Goal: Task Accomplishment & Management: Complete application form

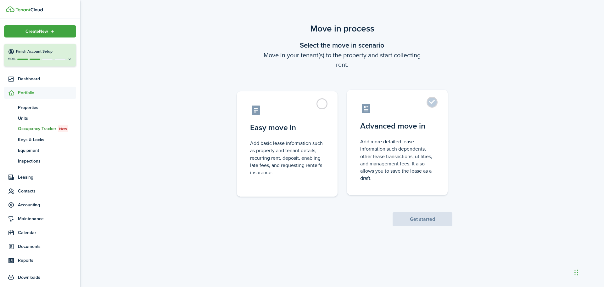
click at [432, 104] on label "Advanced move in Add more detailed lease information such dependents, other lea…" at bounding box center [397, 142] width 101 height 105
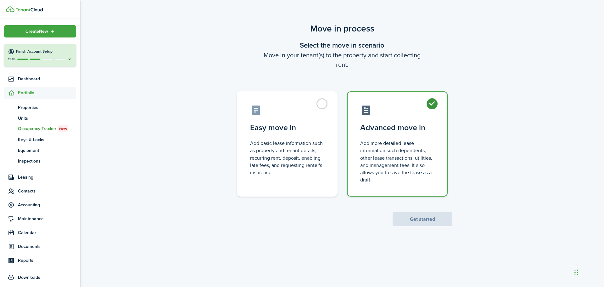
radio input "true"
click at [426, 218] on button "Get started" at bounding box center [423, 219] width 60 height 14
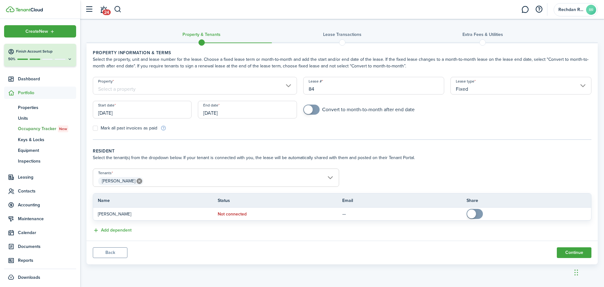
click at [127, 110] on input "[DATE]" at bounding box center [142, 110] width 99 height 18
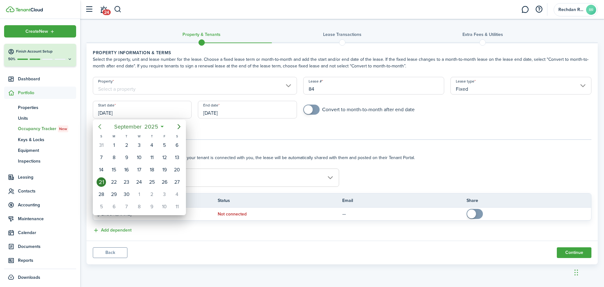
click at [101, 127] on icon "Previous page" at bounding box center [100, 127] width 8 height 8
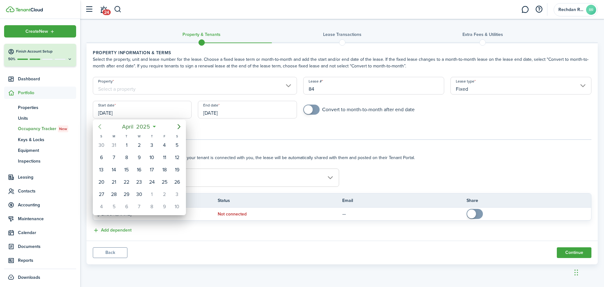
click at [101, 127] on icon "Previous page" at bounding box center [100, 127] width 8 height 8
click at [99, 126] on icon "Previous page" at bounding box center [100, 127] width 8 height 8
click at [100, 126] on icon "Previous page" at bounding box center [100, 127] width 8 height 8
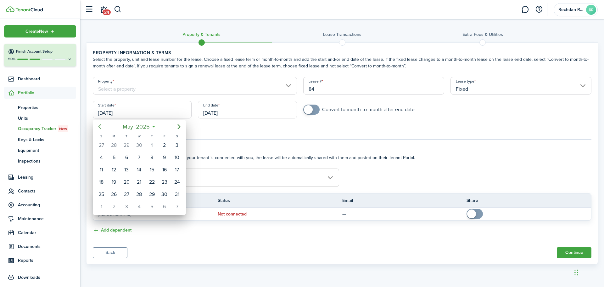
click at [101, 126] on icon "Previous page" at bounding box center [100, 127] width 8 height 8
click at [130, 144] on div "1" at bounding box center [126, 144] width 9 height 9
type input "[DATE]"
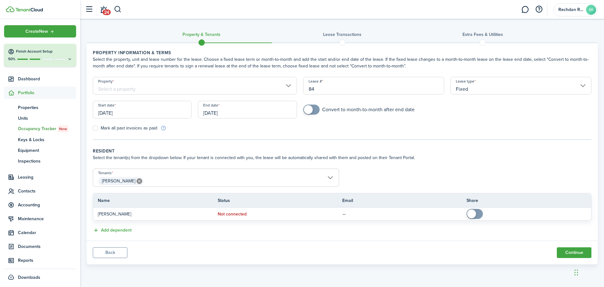
click at [314, 111] on span at bounding box center [311, 109] width 6 height 10
checkbox input "true"
click at [307, 110] on span at bounding box center [308, 109] width 9 height 9
click at [583, 85] on input "Fixed" at bounding box center [520, 86] width 141 height 18
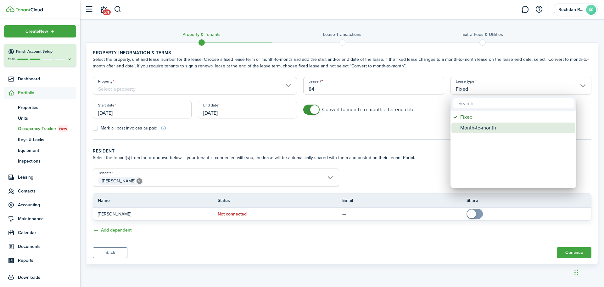
click at [473, 126] on div "Month-to-month" at bounding box center [515, 127] width 111 height 11
type input "Month-to-month"
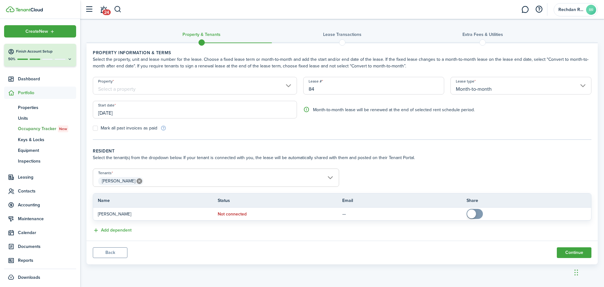
click at [160, 87] on input "Property" at bounding box center [195, 86] width 204 height 18
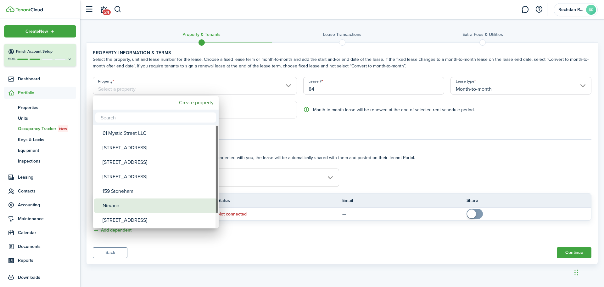
click at [112, 201] on div "Nirvana" at bounding box center [158, 205] width 111 height 14
type input "Nirvana"
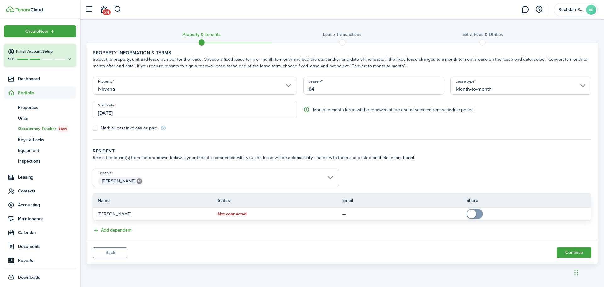
click at [97, 129] on label "Mark all past invoices as paid" at bounding box center [125, 128] width 64 height 5
click at [93, 128] on input "Mark all past invoices as paid" at bounding box center [92, 128] width 0 height 0
checkbox input "true"
click at [577, 251] on button "Continue" at bounding box center [574, 252] width 35 height 11
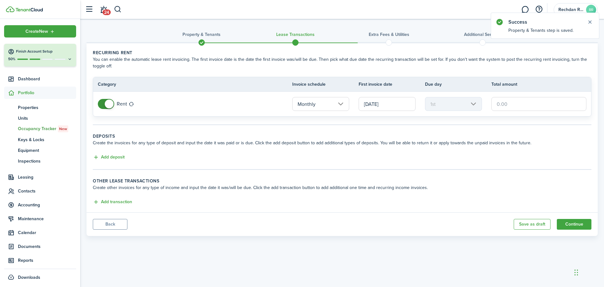
click at [523, 103] on input "text" at bounding box center [538, 104] width 95 height 14
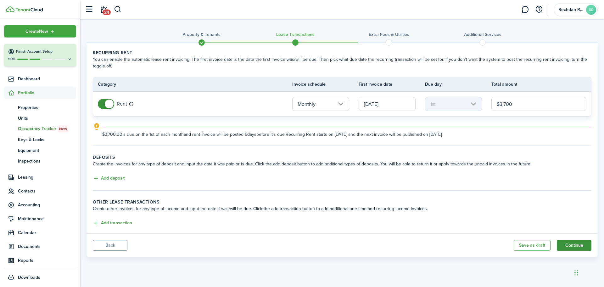
type input "$3,700.00"
click at [582, 243] on button "Continue" at bounding box center [574, 245] width 35 height 11
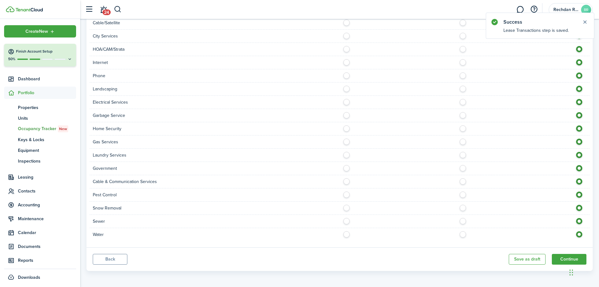
scroll to position [297, 0]
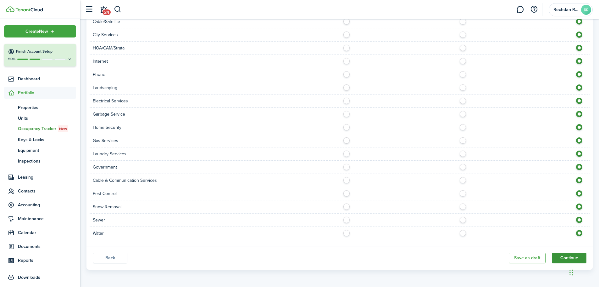
click at [566, 255] on button "Continue" at bounding box center [569, 257] width 35 height 11
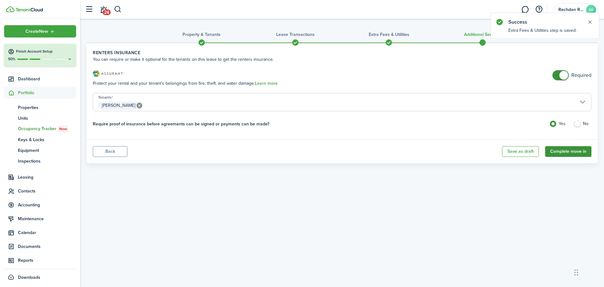
click at [568, 153] on button "Complete move in" at bounding box center [568, 151] width 46 height 11
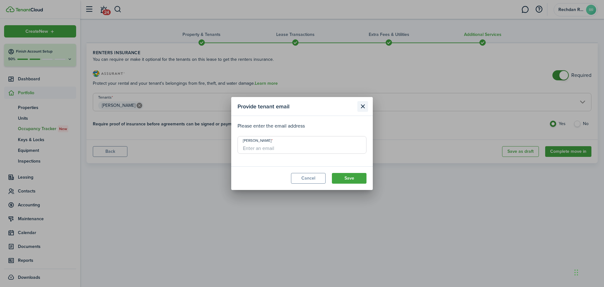
click at [365, 104] on button "Close modal" at bounding box center [362, 106] width 11 height 11
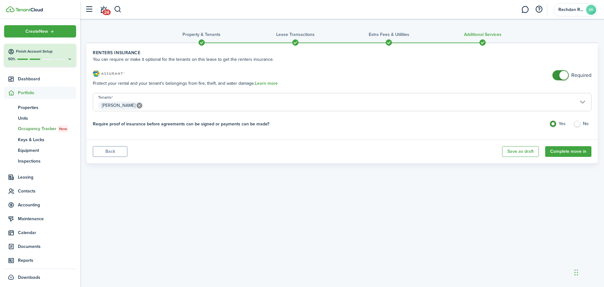
click at [579, 123] on label "No" at bounding box center [582, 124] width 18 height 9
radio input "false"
radio input "true"
click at [573, 151] on button "Complete move in" at bounding box center [568, 151] width 46 height 11
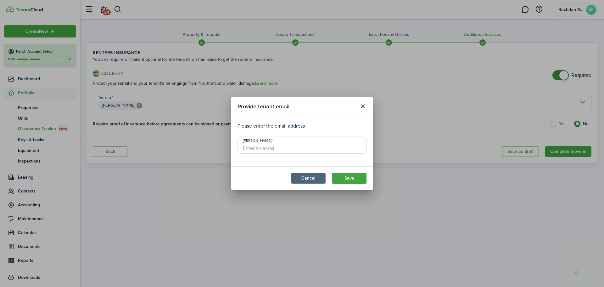
click at [305, 177] on button "Cancel" at bounding box center [308, 178] width 35 height 11
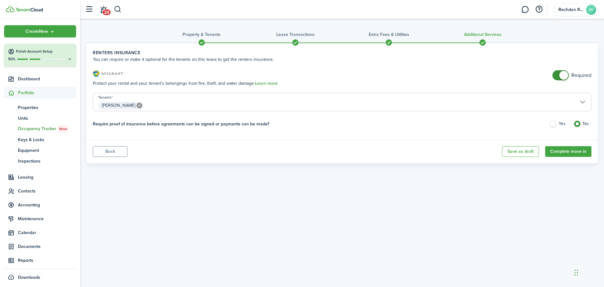
checkbox input "false"
click at [557, 75] on span at bounding box center [560, 75] width 6 height 10
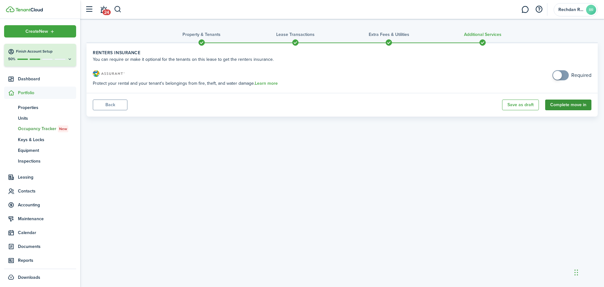
click at [575, 103] on button "Complete move in" at bounding box center [568, 104] width 46 height 11
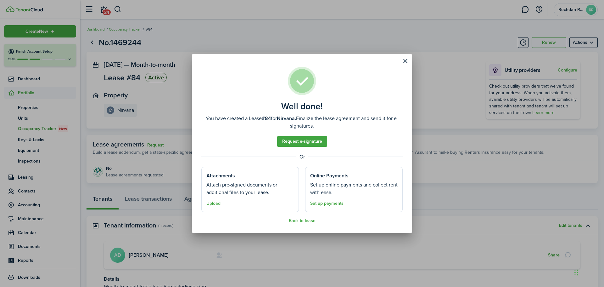
click at [471, 244] on div "Well done! You have created a Lease #84 for Nirvana. Finalize the lease agreeme…" at bounding box center [302, 143] width 604 height 287
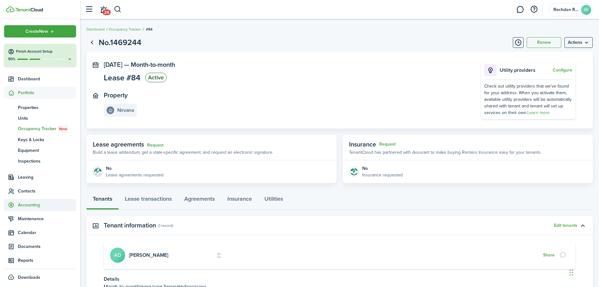
click at [26, 206] on span "Accounting" at bounding box center [47, 204] width 58 height 7
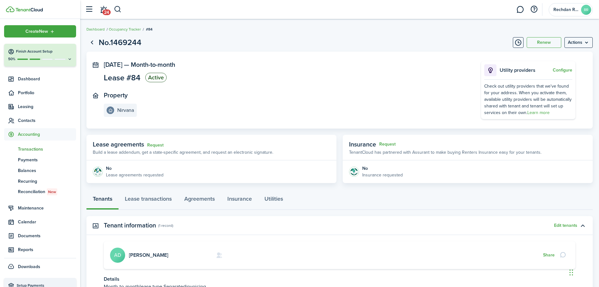
click at [36, 147] on span "Transactions" at bounding box center [47, 149] width 58 height 7
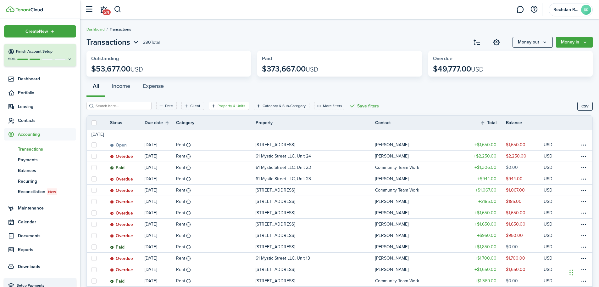
click at [231, 106] on filter-tag-label "Property & Units" at bounding box center [232, 106] width 28 height 6
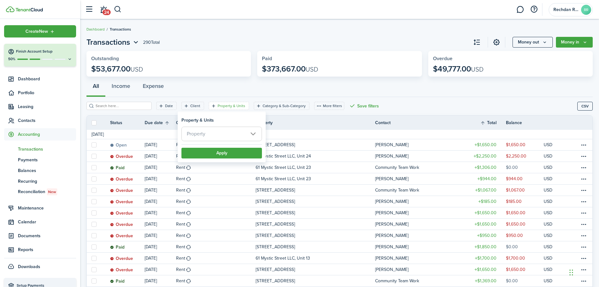
click at [247, 132] on span "Property" at bounding box center [222, 134] width 80 height 14
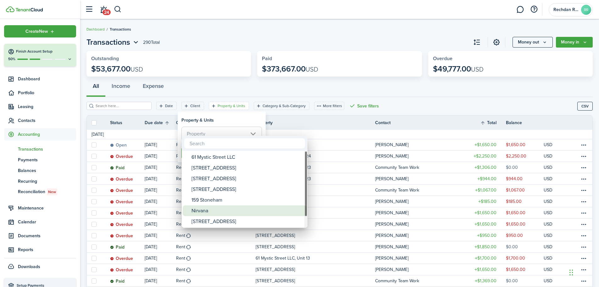
click at [210, 212] on div "Nirvana" at bounding box center [247, 210] width 111 height 11
type input "Nirvana"
click at [343, 144] on div at bounding box center [300, 143] width 700 height 387
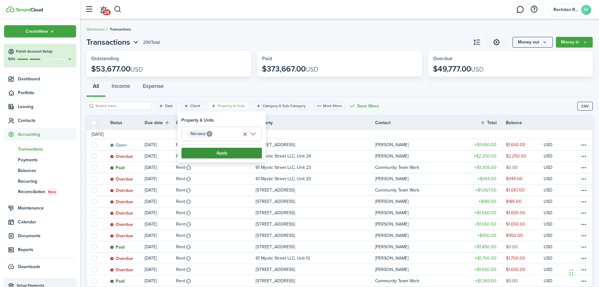
click at [236, 151] on button "Apply" at bounding box center [222, 153] width 81 height 11
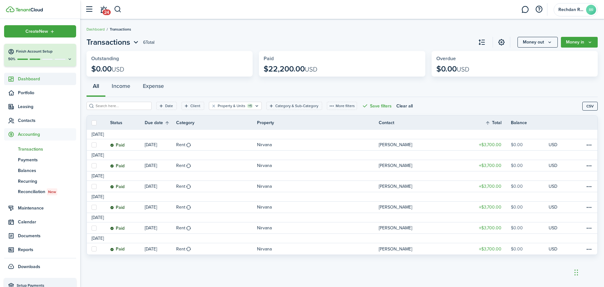
click at [34, 78] on span "Dashboard" at bounding box center [47, 78] width 58 height 7
